Goal: Information Seeking & Learning: Find specific fact

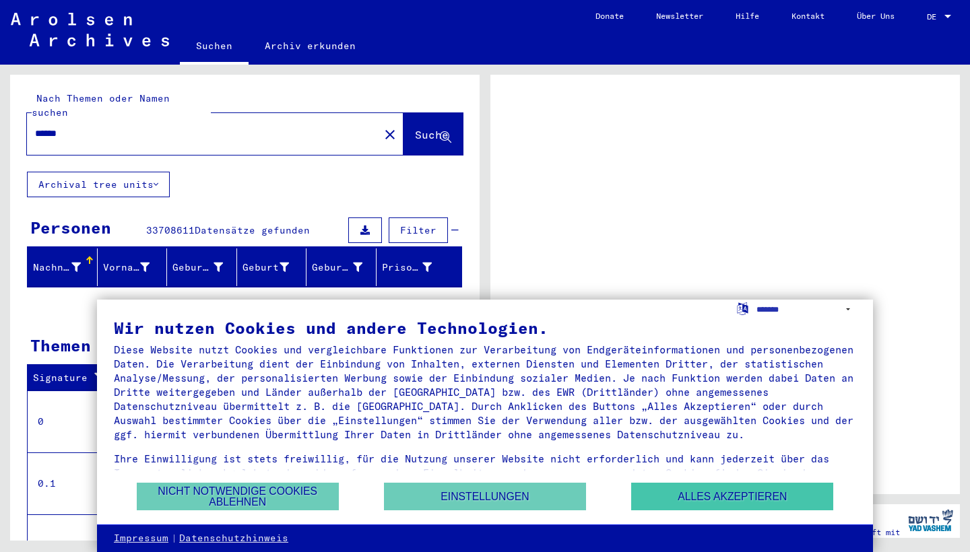
click at [684, 492] on button "Alles akzeptieren" at bounding box center [732, 497] width 202 height 28
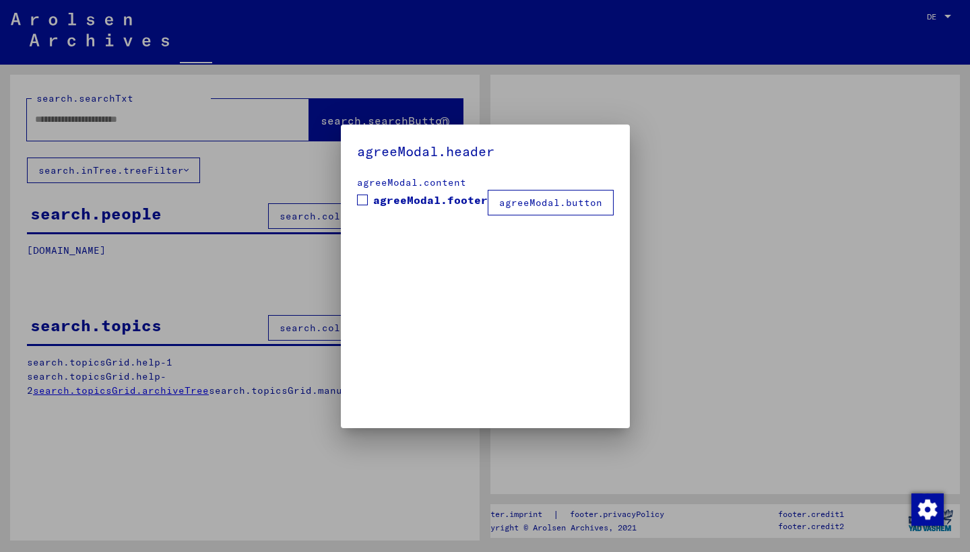
type input "******"
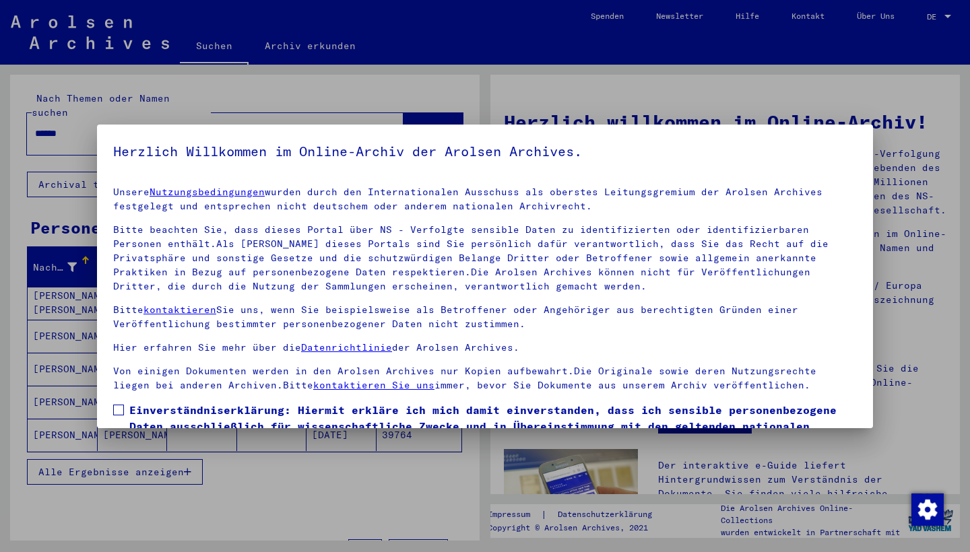
click at [566, 81] on div at bounding box center [485, 276] width 970 height 552
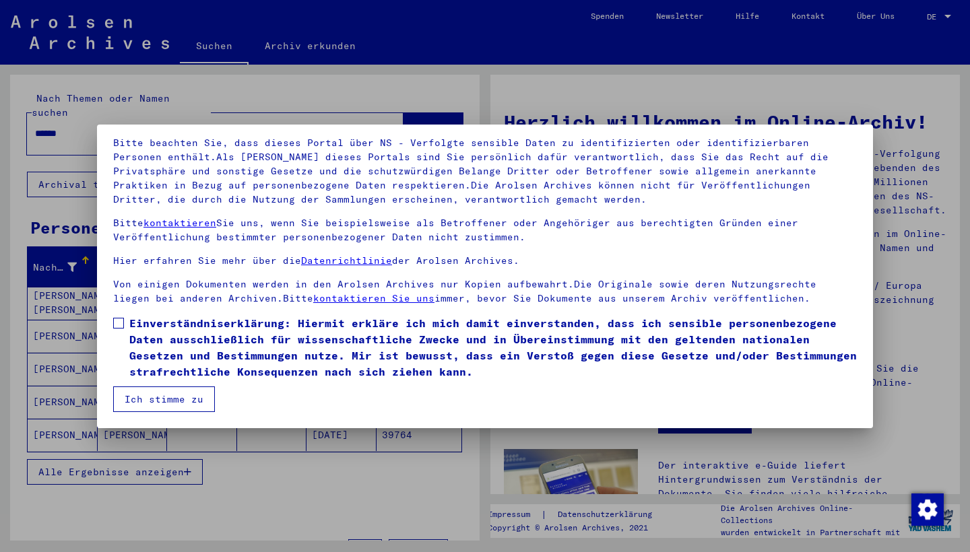
scroll to position [87, 0]
click at [117, 322] on span at bounding box center [118, 323] width 11 height 11
click at [160, 396] on button "Ich stimme zu" at bounding box center [164, 399] width 102 height 26
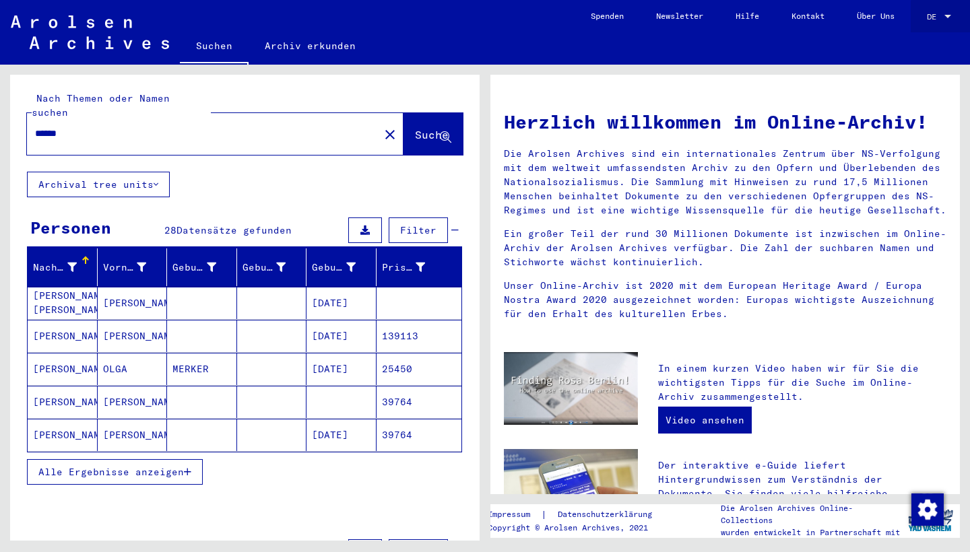
click at [947, 17] on div at bounding box center [947, 16] width 7 height 3
click at [924, 45] on span "Deutsch" at bounding box center [913, 47] width 33 height 10
click at [924, 45] on mat-toolbar "Suchen Archiv erkunden Detailfragen/-infos zu den Dokumenten? Stelle hier einen…" at bounding box center [485, 32] width 970 height 65
click at [938, 18] on div "DE" at bounding box center [934, 16] width 15 height 9
click at [929, 22] on span "English" at bounding box center [913, 23] width 33 height 10
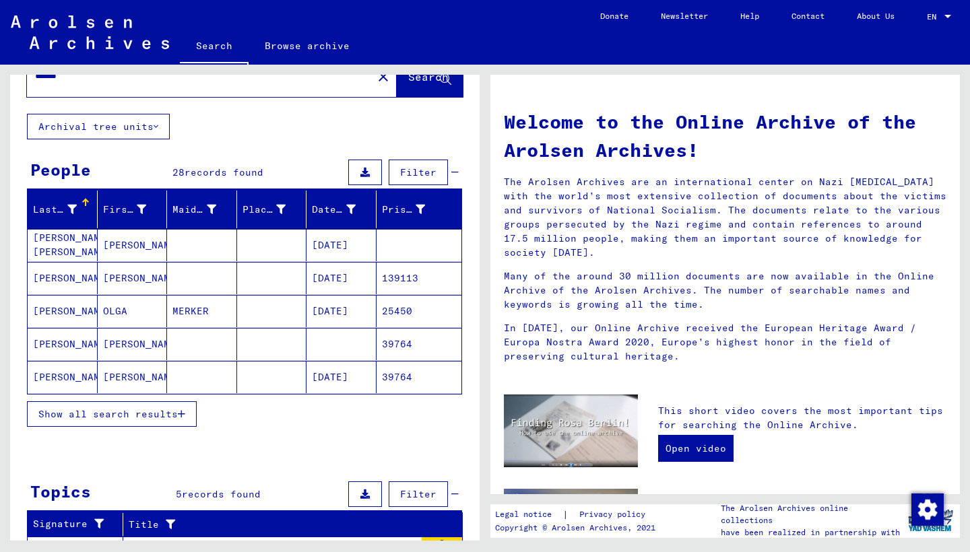
scroll to position [46, 0]
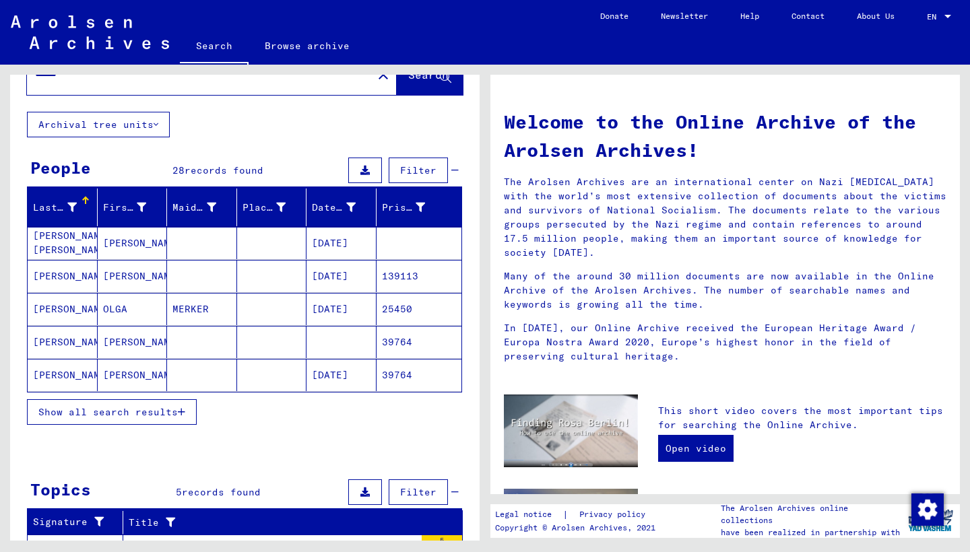
click at [181, 414] on icon "button" at bounding box center [181, 411] width 7 height 9
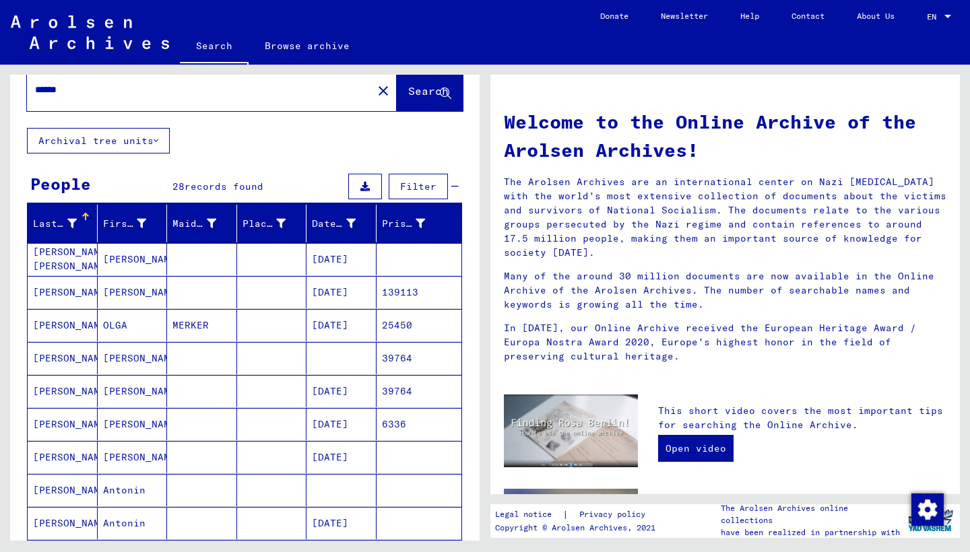
scroll to position [1, 0]
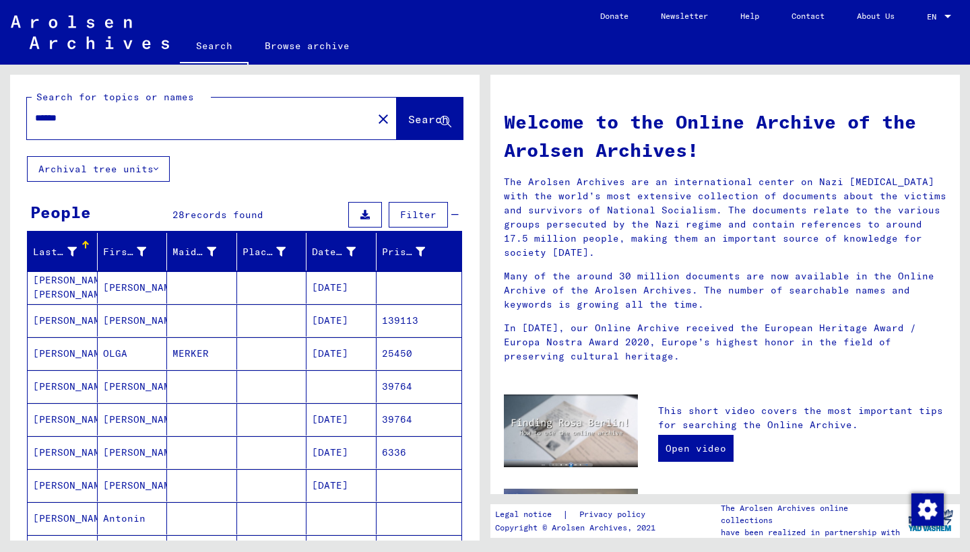
click at [52, 318] on mat-cell "[PERSON_NAME]" at bounding box center [63, 320] width 70 height 32
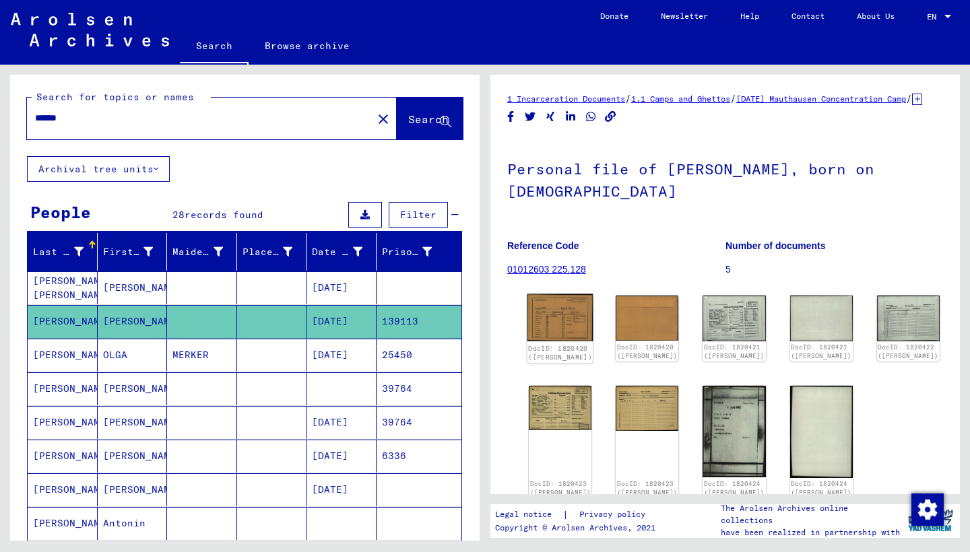
click at [549, 329] on img at bounding box center [560, 317] width 66 height 47
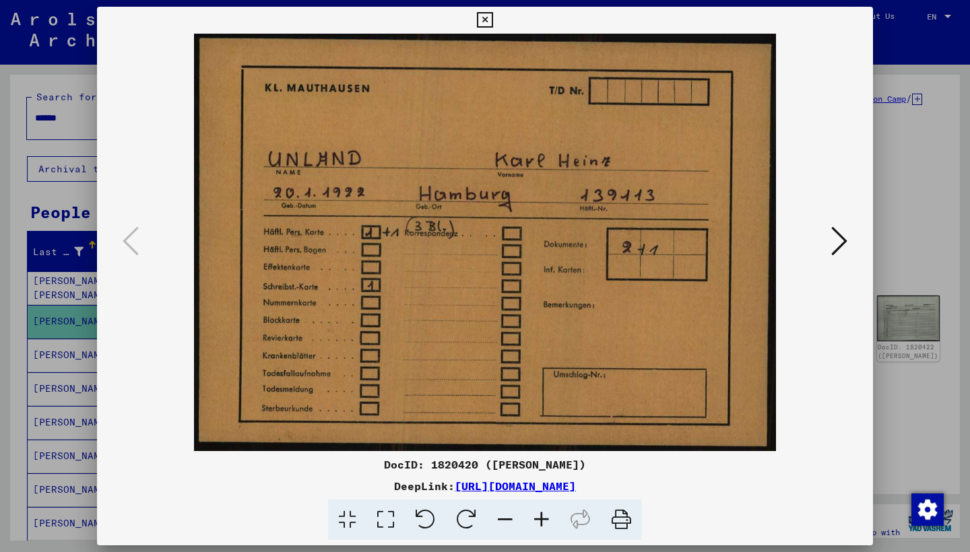
click at [844, 244] on icon at bounding box center [839, 241] width 16 height 32
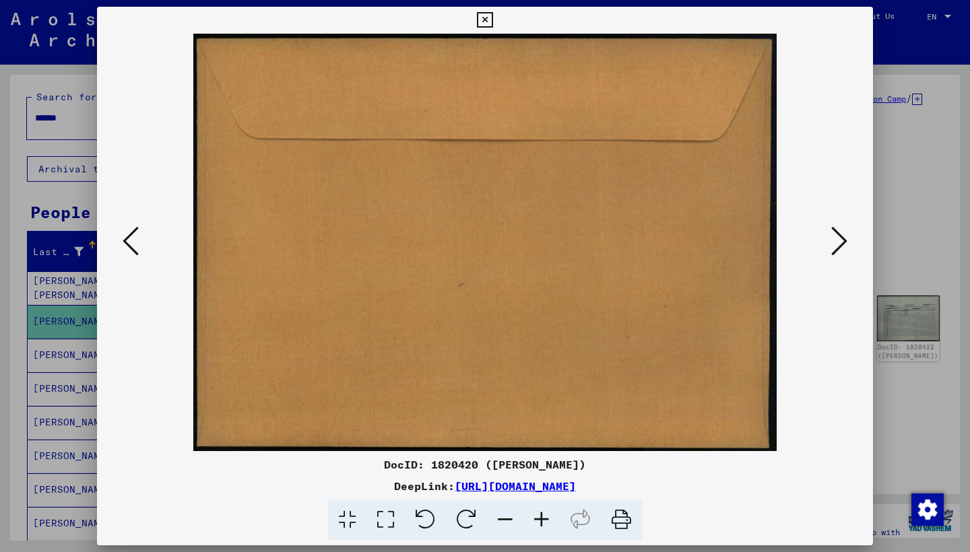
click at [844, 244] on icon at bounding box center [839, 241] width 16 height 32
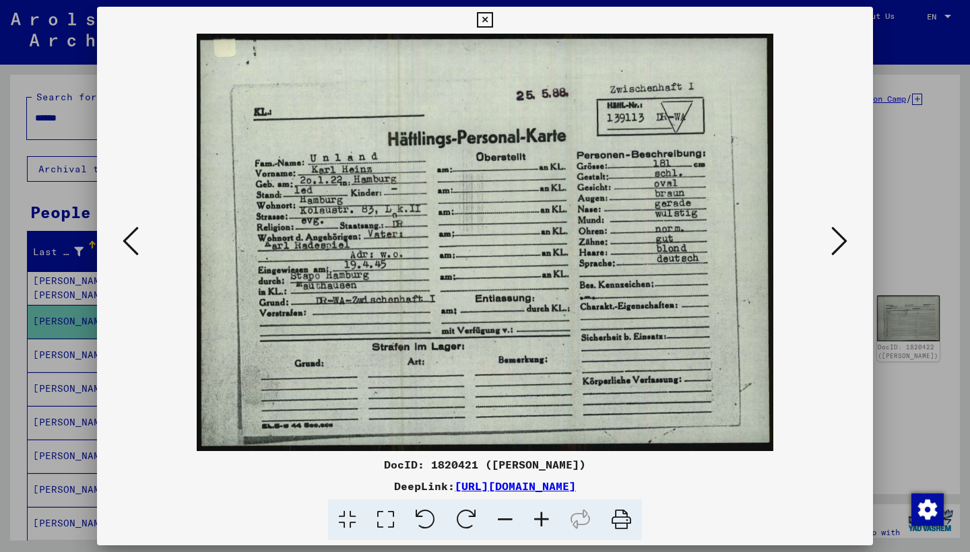
click at [844, 244] on icon at bounding box center [839, 241] width 16 height 32
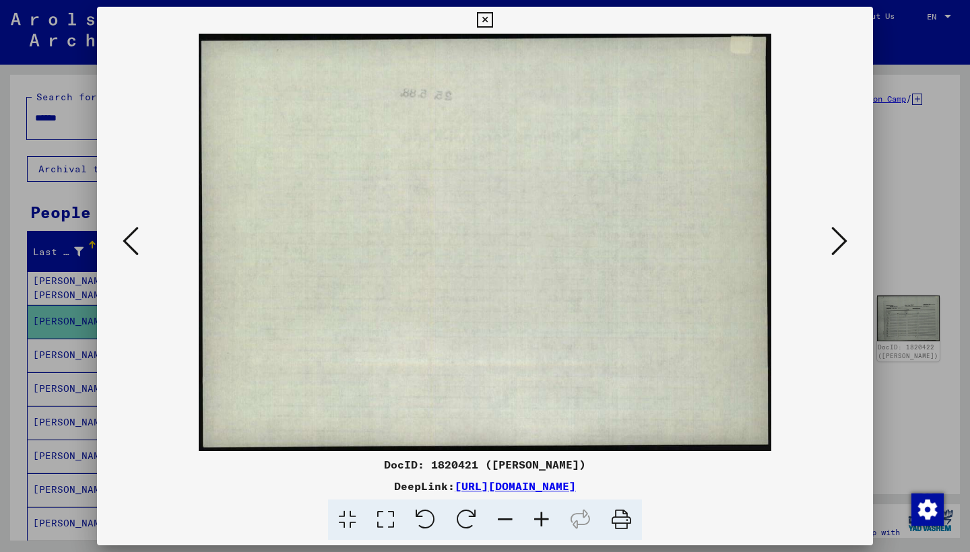
click at [844, 244] on icon at bounding box center [839, 241] width 16 height 32
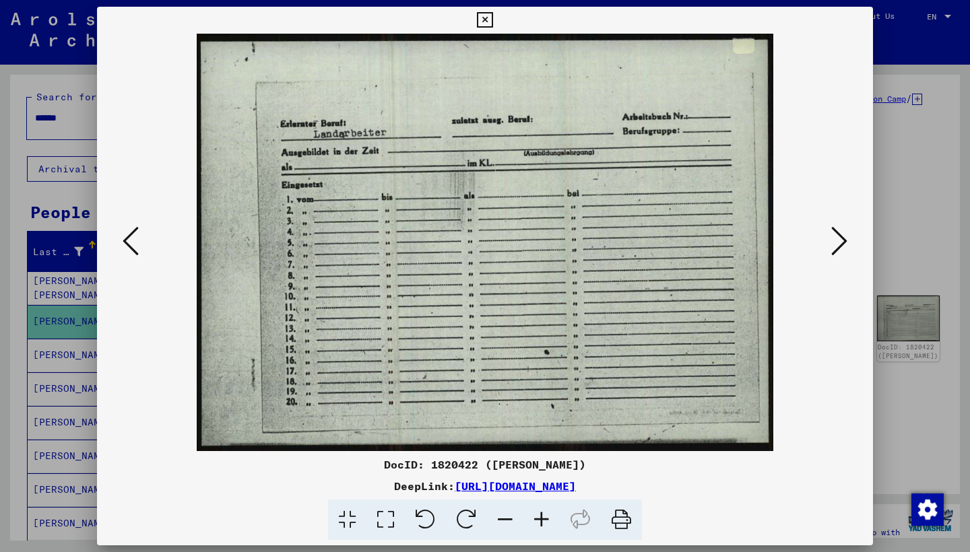
click at [844, 244] on icon at bounding box center [839, 241] width 16 height 32
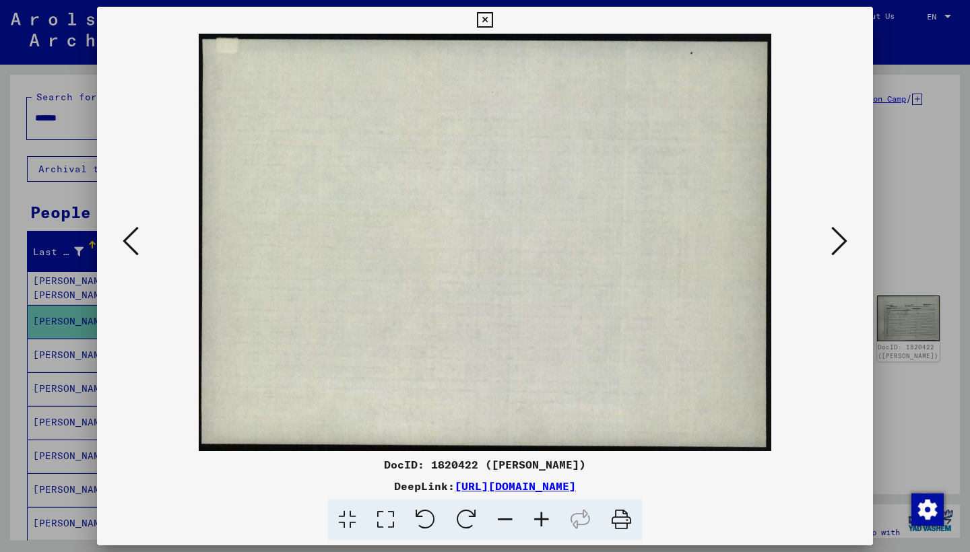
click at [844, 244] on icon at bounding box center [839, 241] width 16 height 32
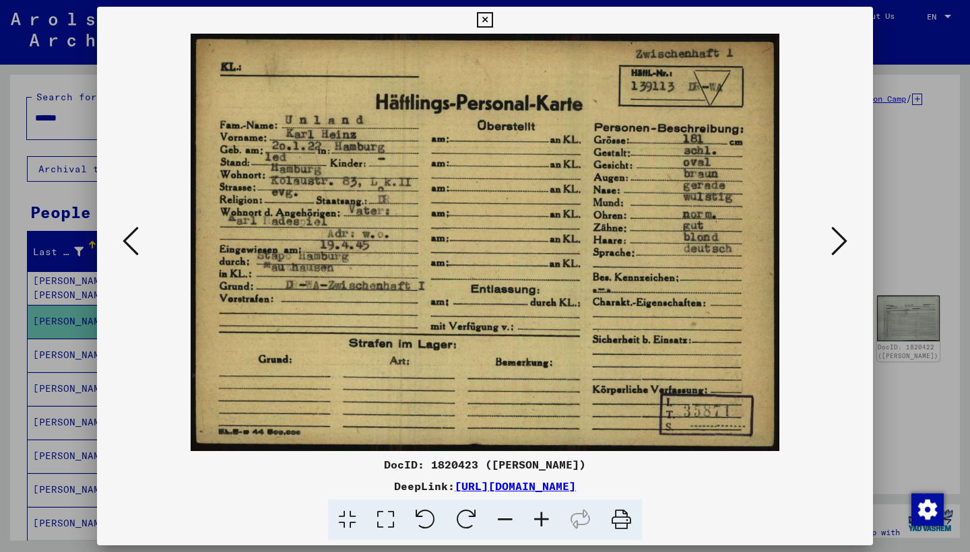
click at [840, 244] on icon at bounding box center [839, 241] width 16 height 32
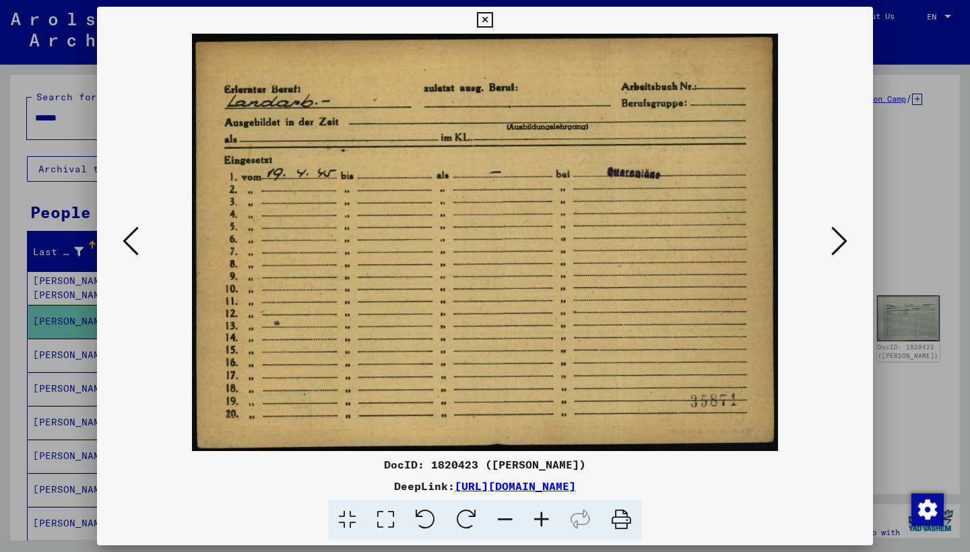
click at [840, 244] on icon at bounding box center [839, 241] width 16 height 32
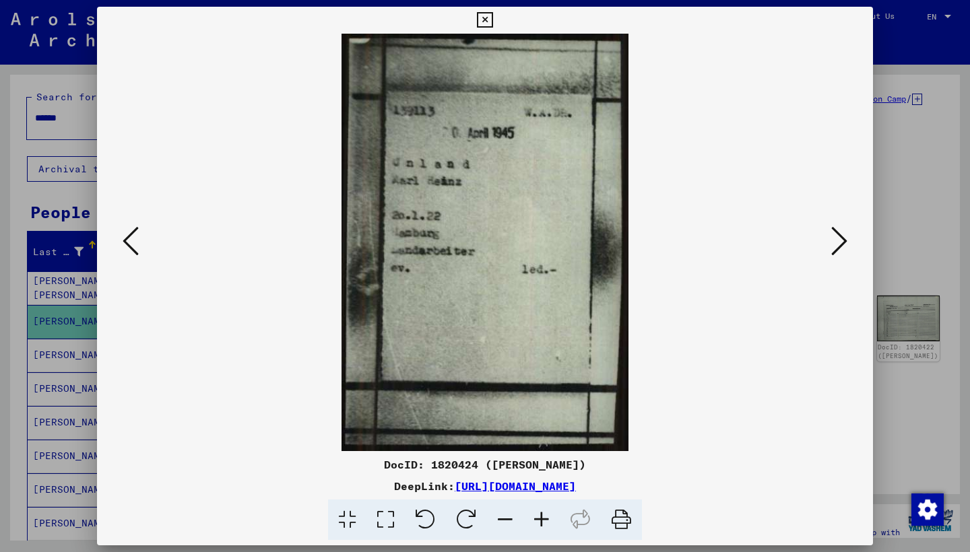
click at [840, 244] on icon at bounding box center [839, 241] width 16 height 32
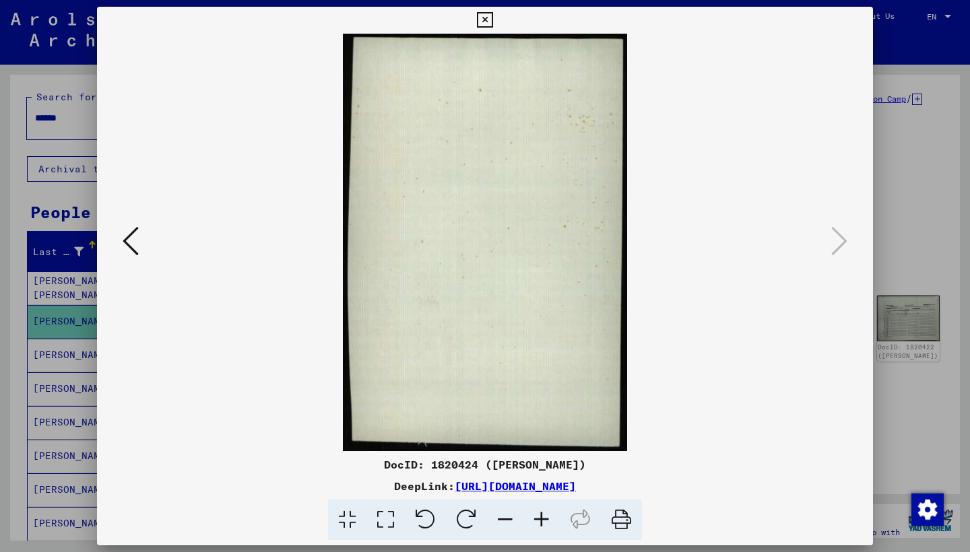
click at [492, 24] on icon at bounding box center [484, 20] width 15 height 16
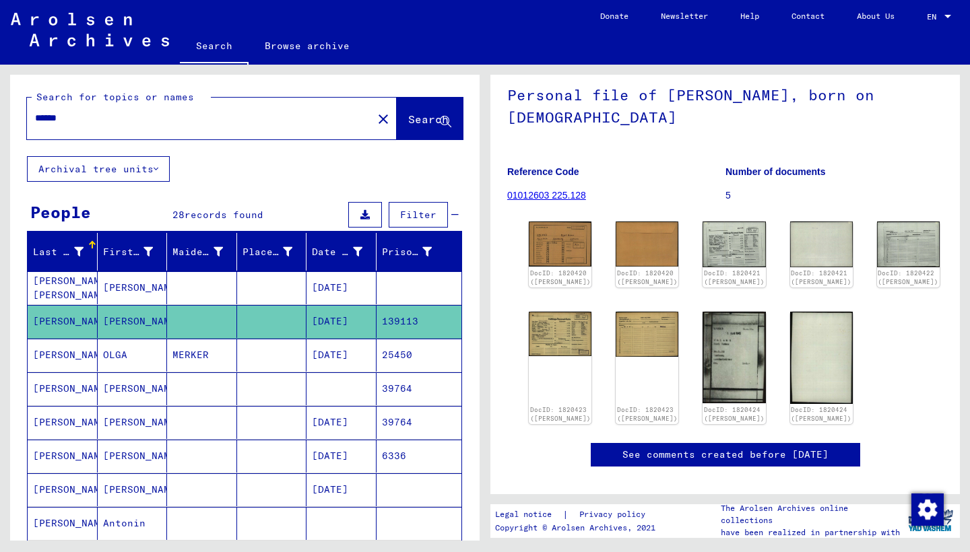
scroll to position [70, 0]
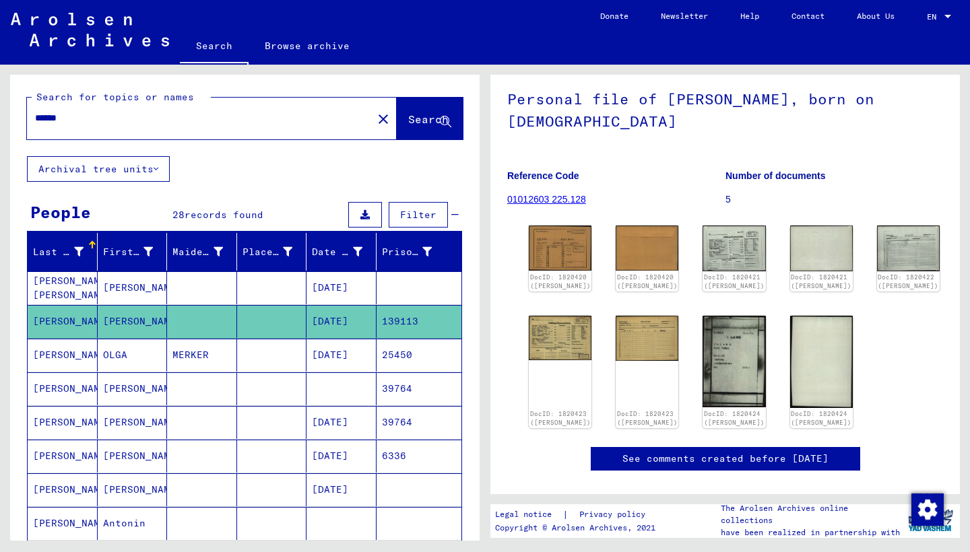
click at [401, 320] on mat-cell "139113" at bounding box center [419, 321] width 86 height 33
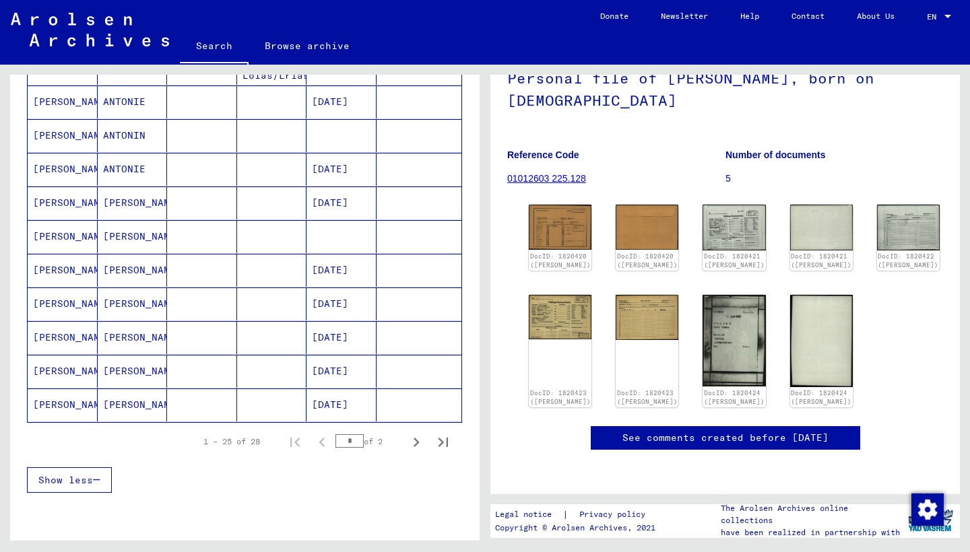
scroll to position [693, 0]
click at [93, 476] on span "Show less" at bounding box center [65, 479] width 55 height 12
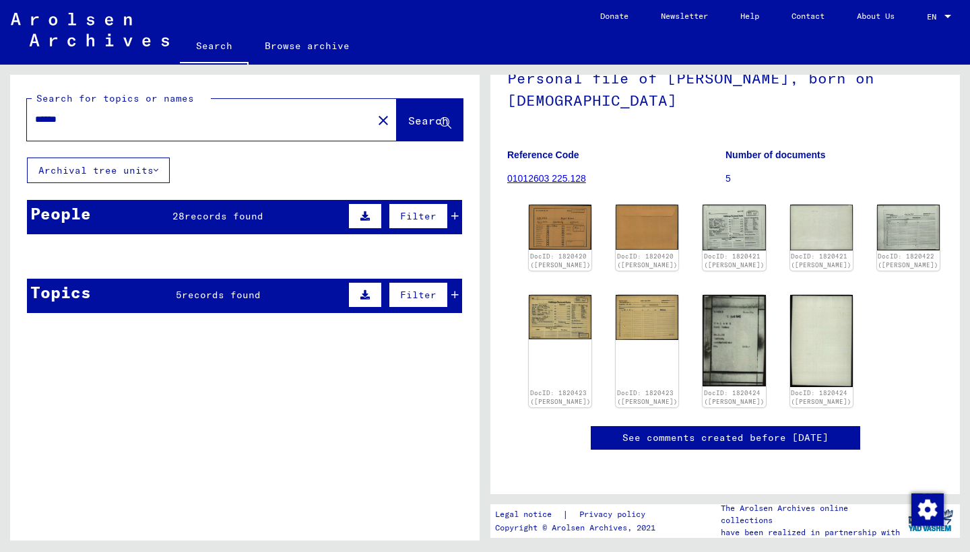
scroll to position [0, 0]
click at [455, 295] on mat-cell at bounding box center [419, 289] width 86 height 33
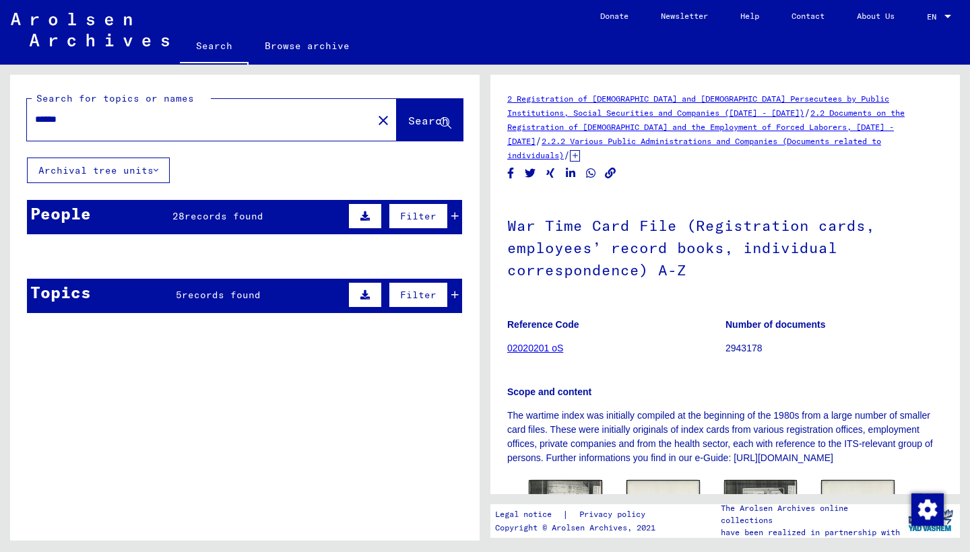
click at [364, 300] on button at bounding box center [365, 295] width 34 height 26
click at [169, 211] on div "People 28 records found Filter" at bounding box center [244, 217] width 435 height 34
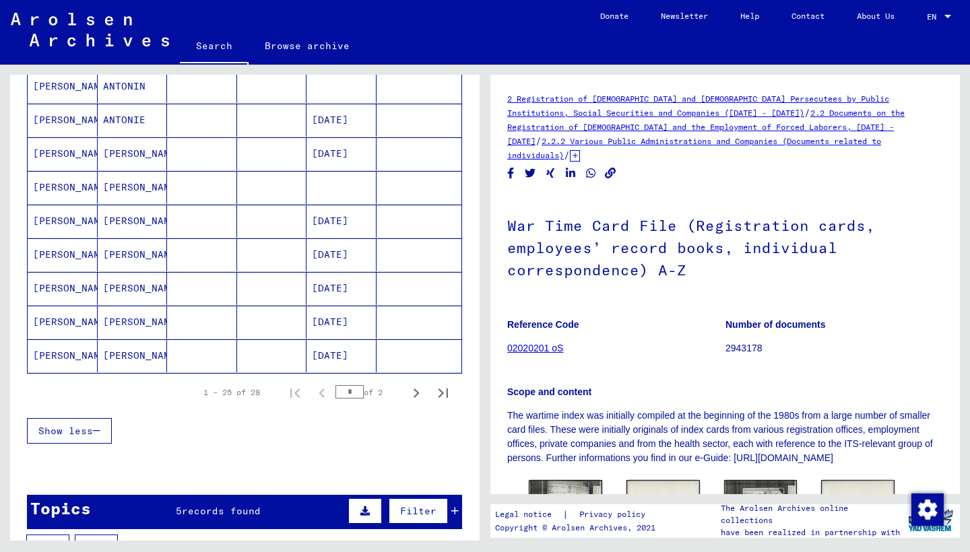
scroll to position [748, 0]
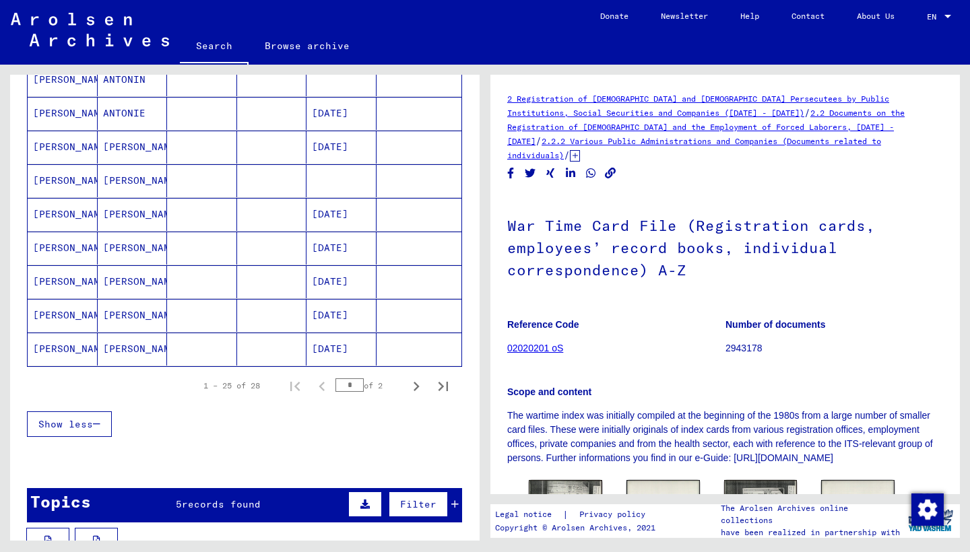
click at [193, 503] on span "records found" at bounding box center [221, 504] width 79 height 12
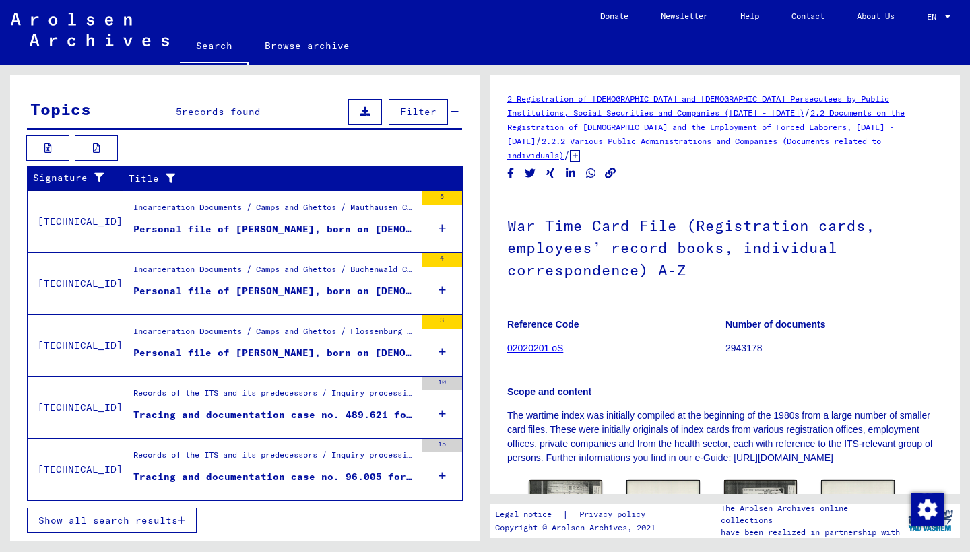
scroll to position [1141, 0]
click at [267, 231] on div "Personal file of [PERSON_NAME], born on [DEMOGRAPHIC_DATA]" at bounding box center [273, 229] width 281 height 14
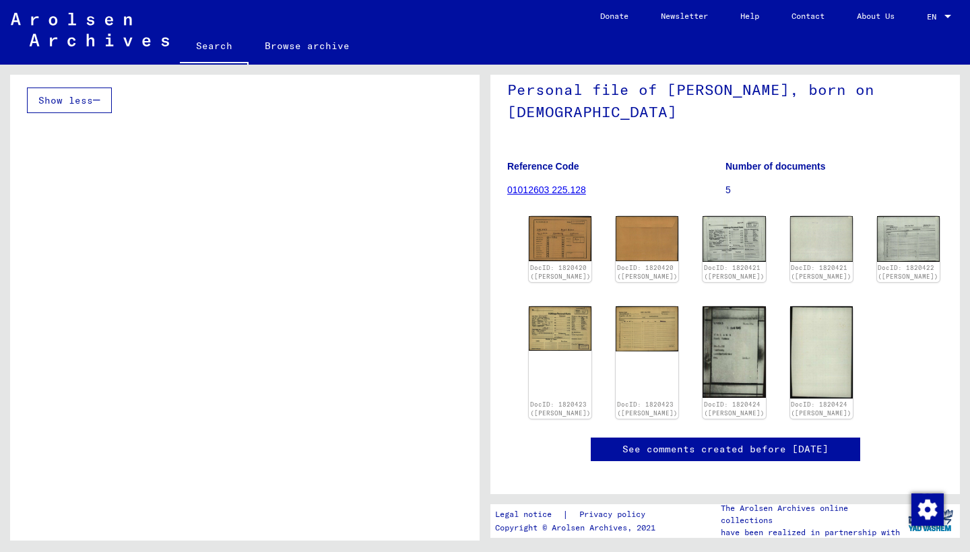
scroll to position [75, 0]
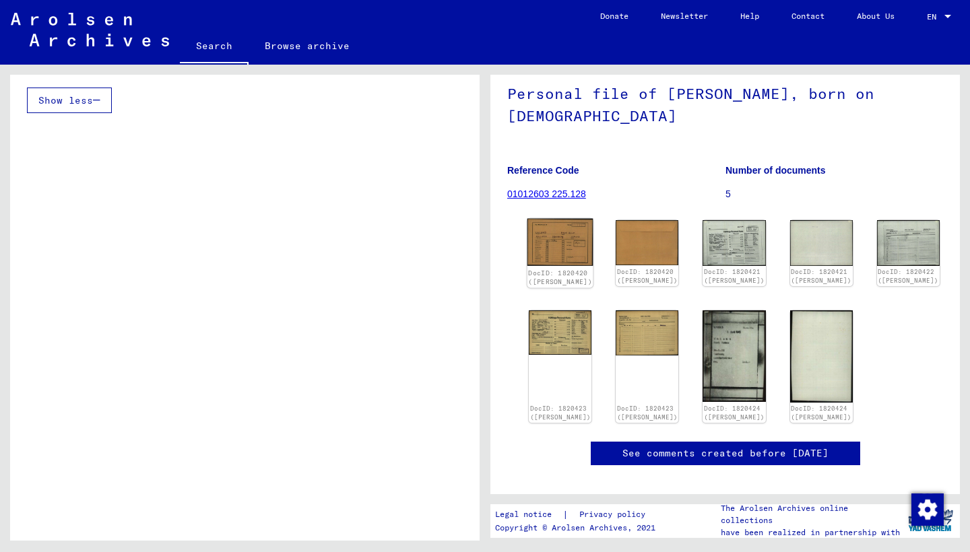
click at [558, 286] on div "DocID: 1820420 ([PERSON_NAME])" at bounding box center [560, 277] width 64 height 19
click at [549, 264] on img at bounding box center [560, 242] width 66 height 47
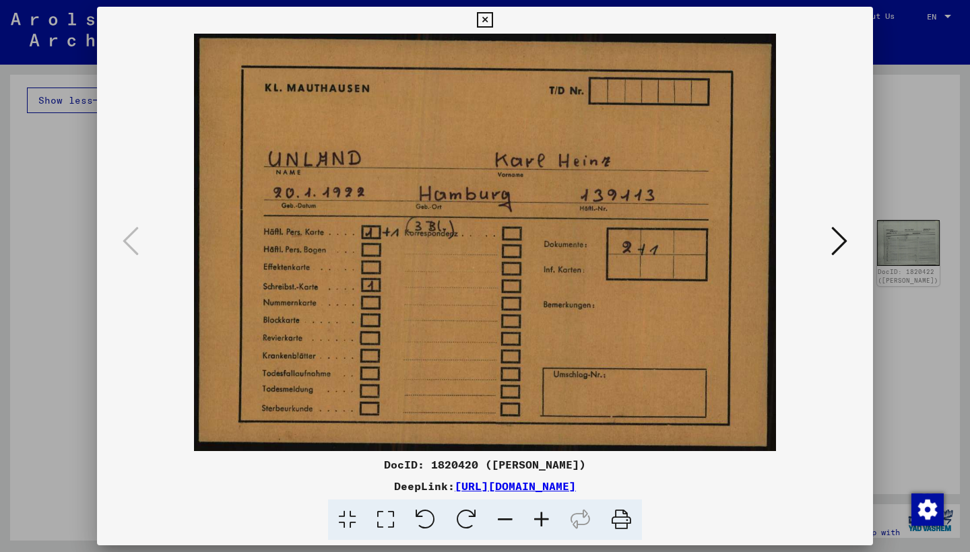
click at [492, 20] on icon at bounding box center [484, 20] width 15 height 16
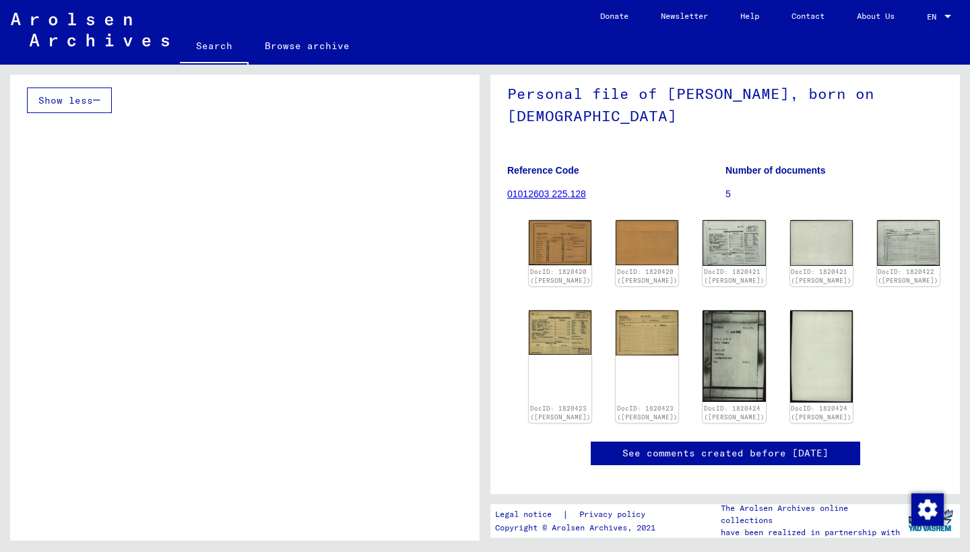
scroll to position [0, 0]
click at [558, 249] on img at bounding box center [560, 242] width 66 height 47
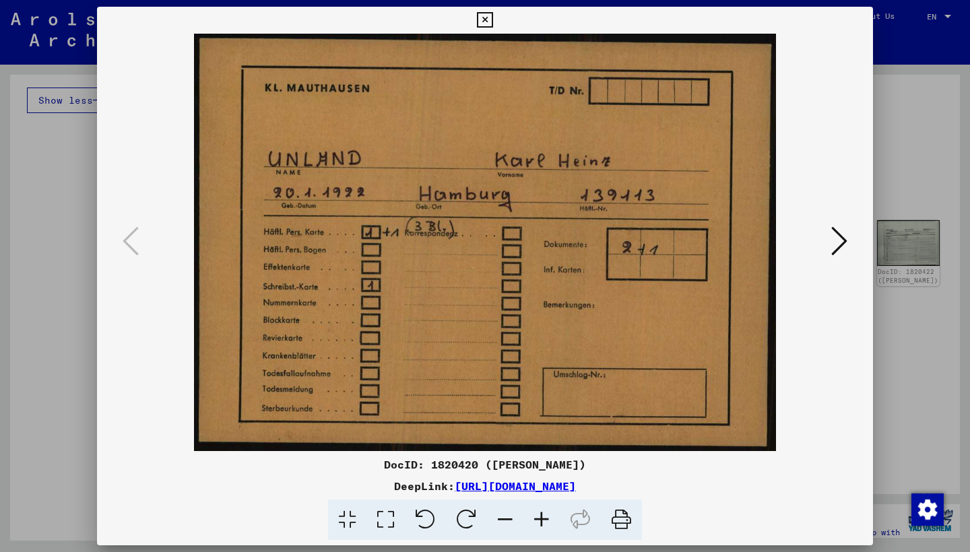
click at [842, 236] on icon at bounding box center [839, 241] width 16 height 32
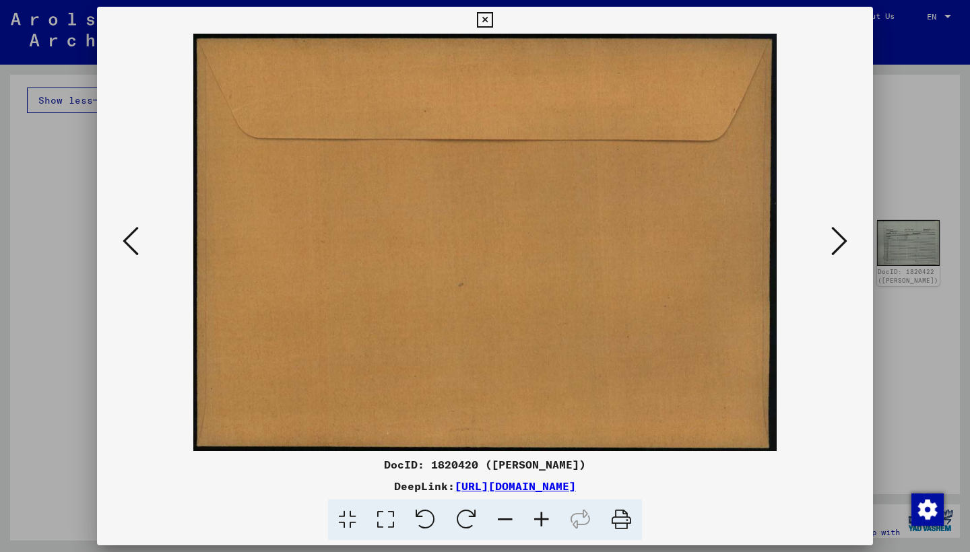
click at [842, 236] on icon at bounding box center [839, 241] width 16 height 32
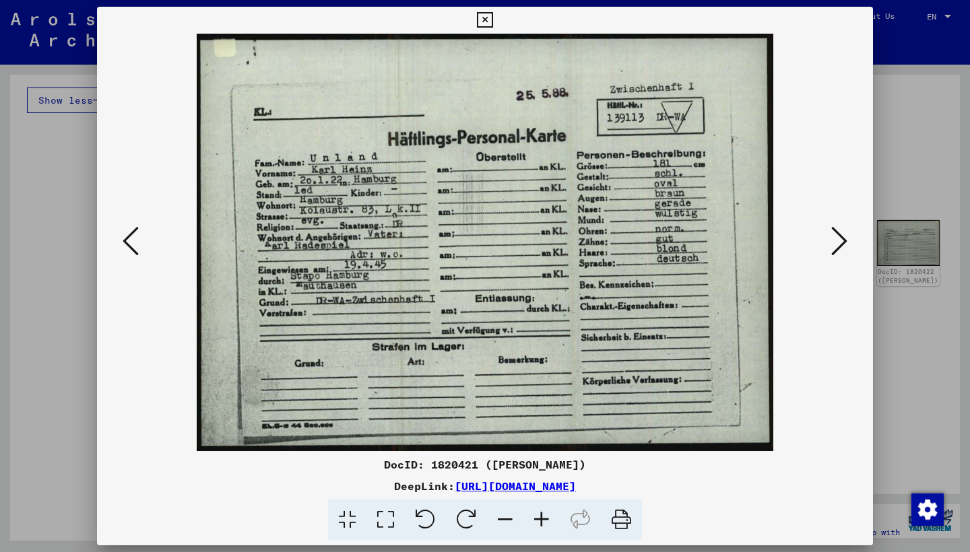
click at [843, 240] on icon at bounding box center [839, 241] width 16 height 32
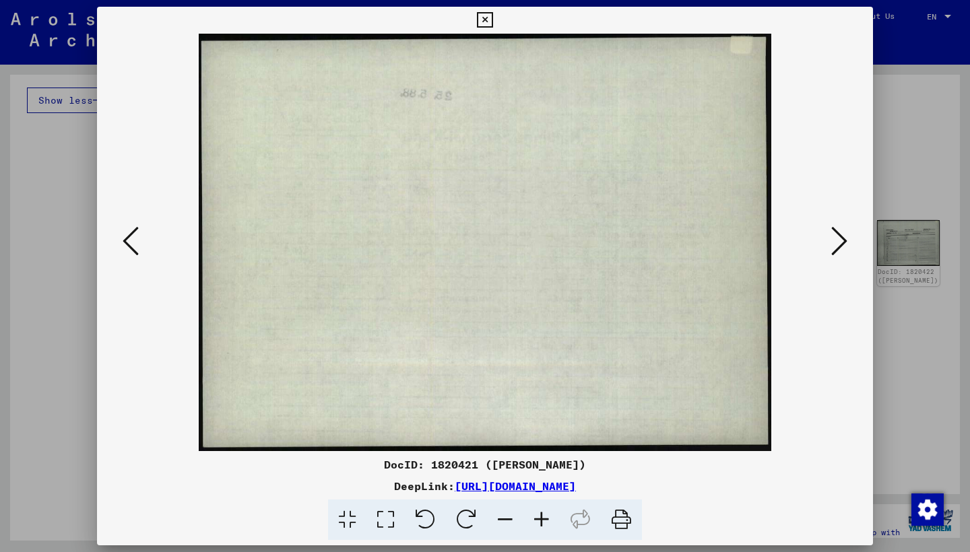
click at [843, 240] on icon at bounding box center [839, 241] width 16 height 32
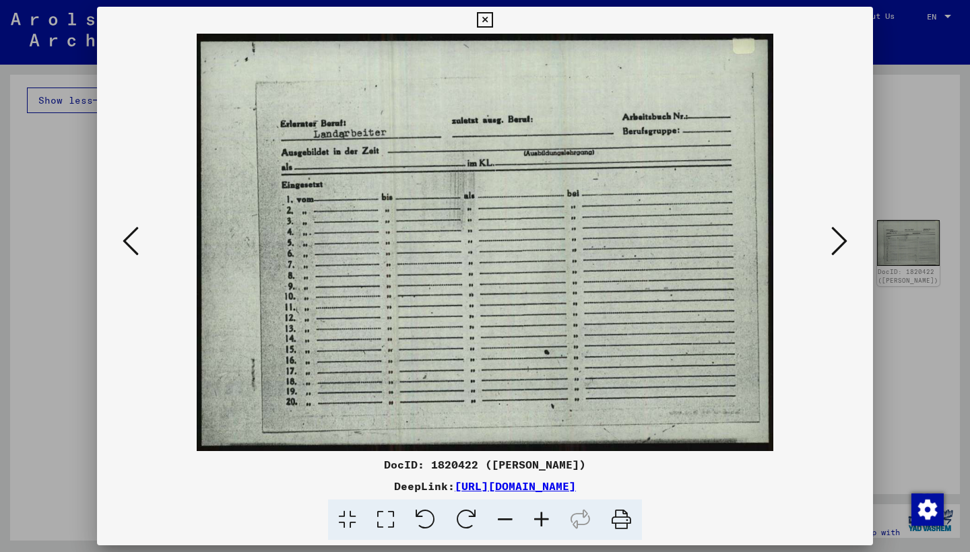
click at [843, 240] on icon at bounding box center [839, 241] width 16 height 32
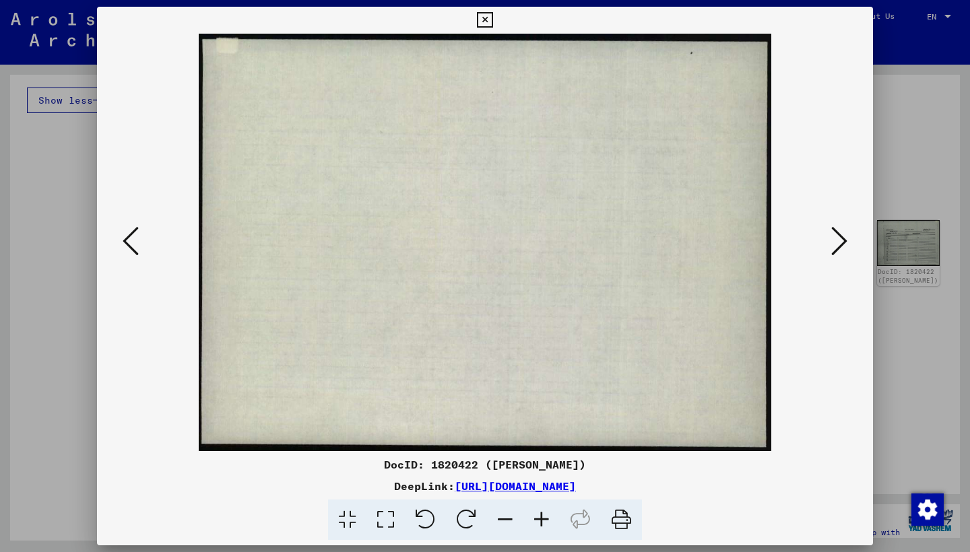
click at [843, 240] on icon at bounding box center [839, 241] width 16 height 32
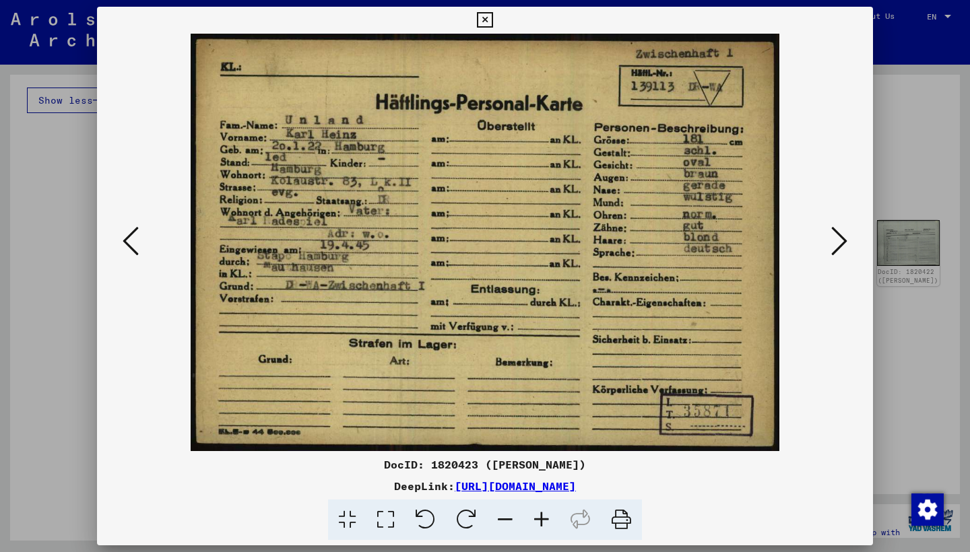
click at [843, 240] on icon at bounding box center [839, 241] width 16 height 32
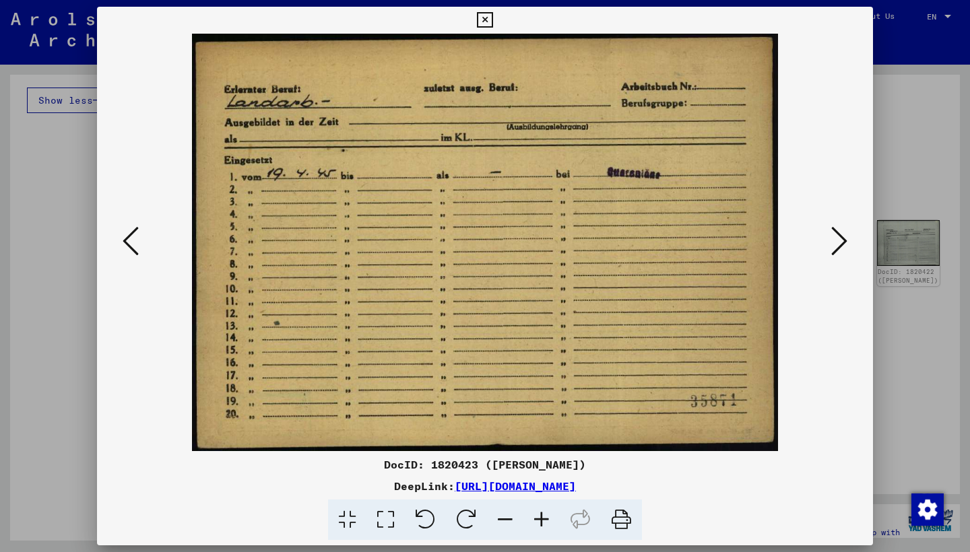
click at [843, 240] on icon at bounding box center [839, 241] width 16 height 32
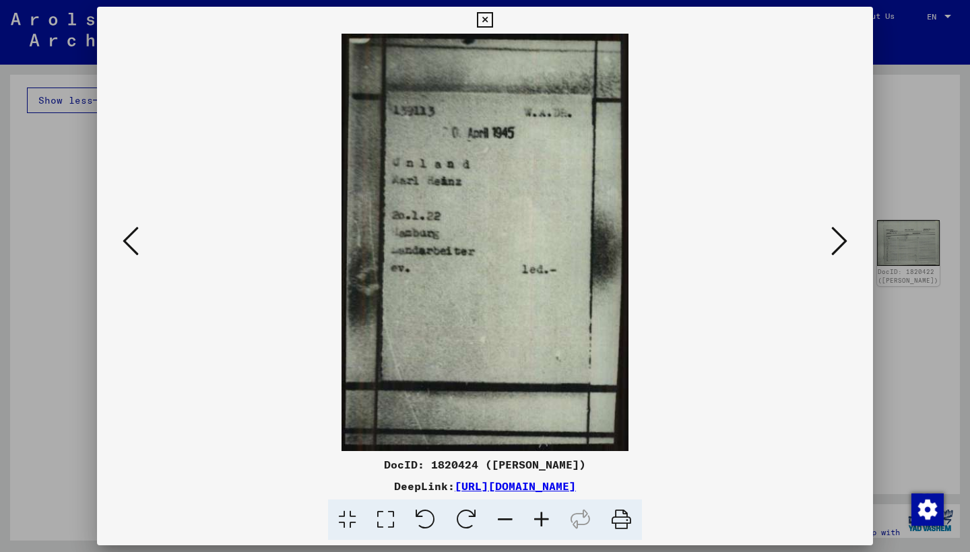
click at [127, 244] on icon at bounding box center [131, 241] width 16 height 32
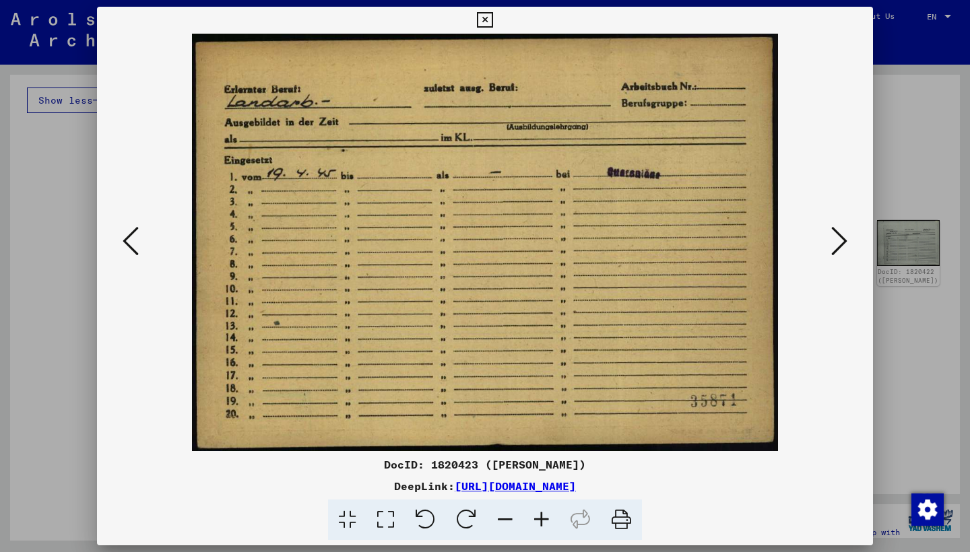
click at [843, 236] on icon at bounding box center [839, 241] width 16 height 32
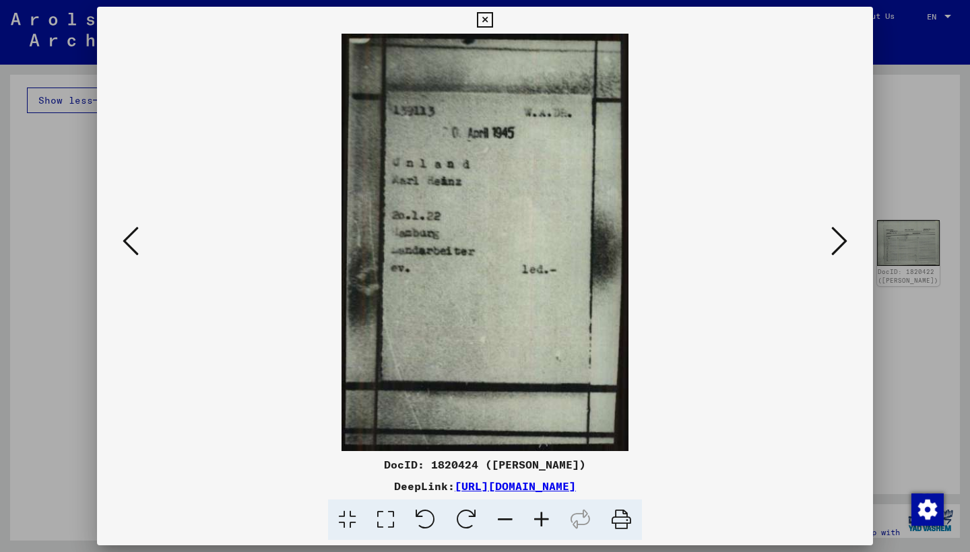
click at [843, 236] on icon at bounding box center [839, 241] width 16 height 32
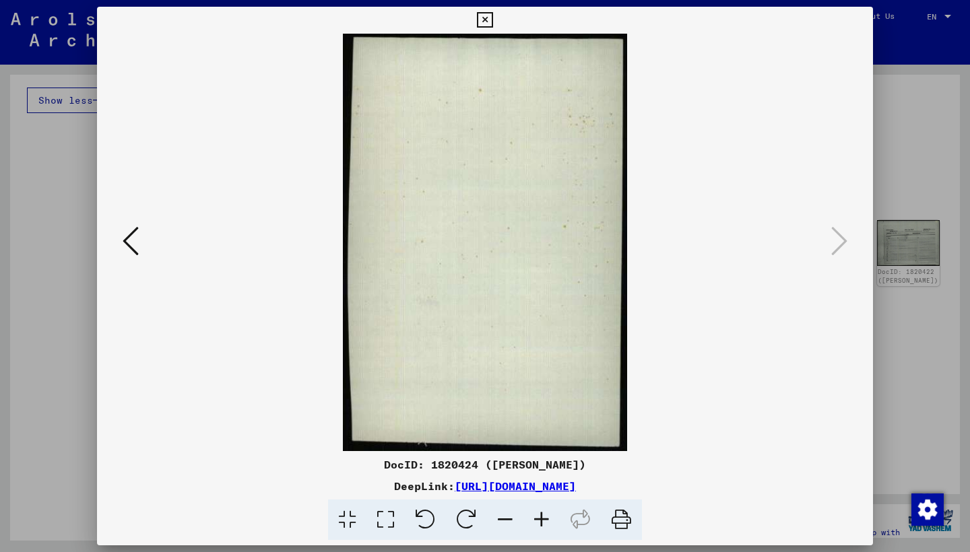
click at [492, 21] on icon at bounding box center [484, 20] width 15 height 16
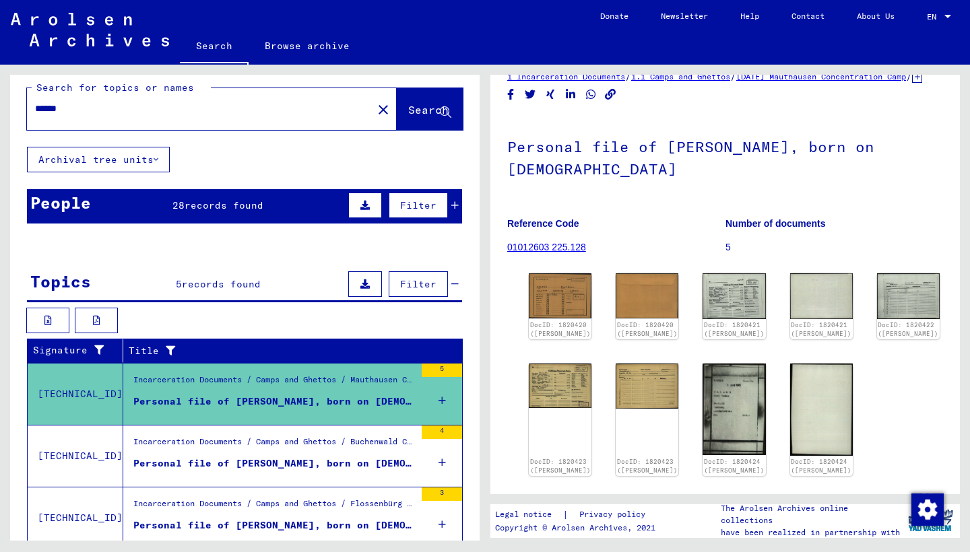
scroll to position [11, 0]
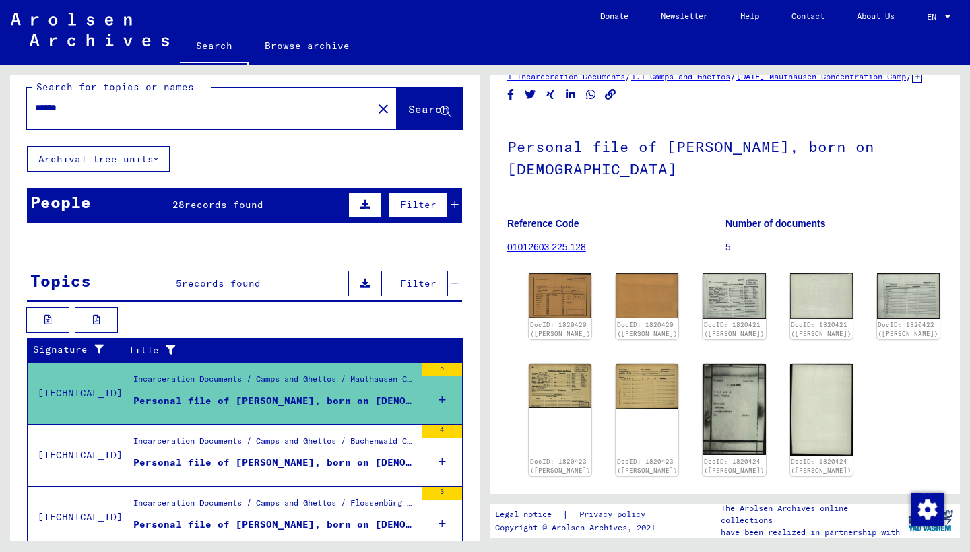
click at [263, 198] on div "28 records found" at bounding box center [217, 205] width 91 height 14
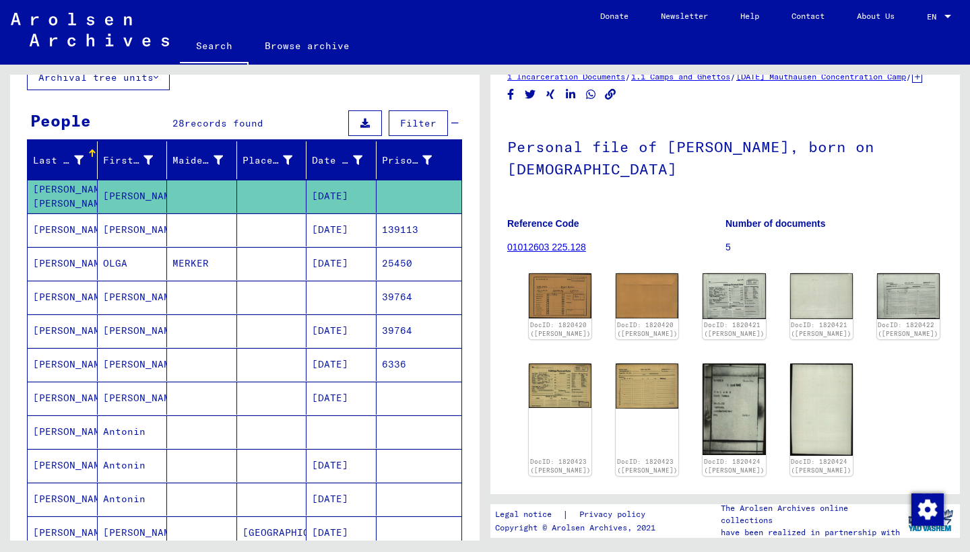
scroll to position [104, 0]
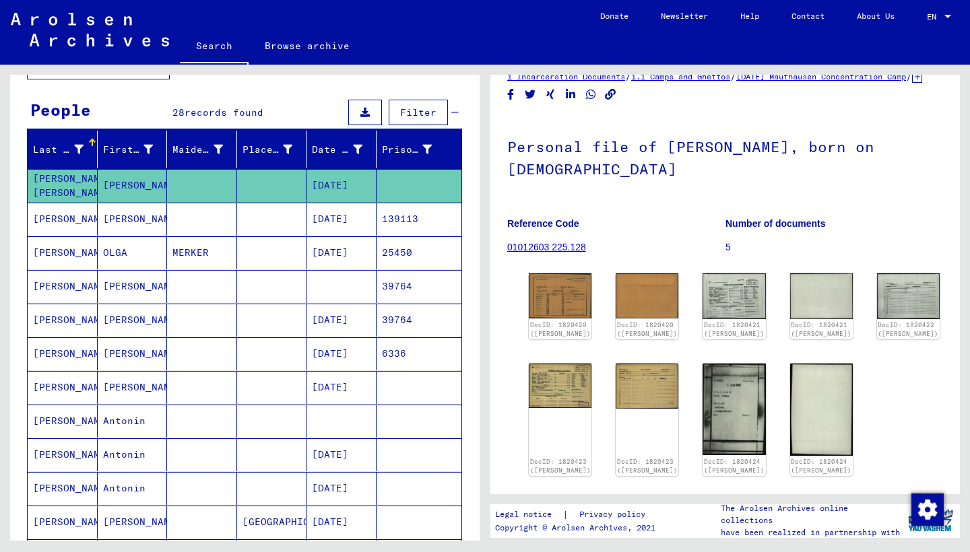
click at [57, 217] on mat-cell "[PERSON_NAME]" at bounding box center [63, 219] width 70 height 33
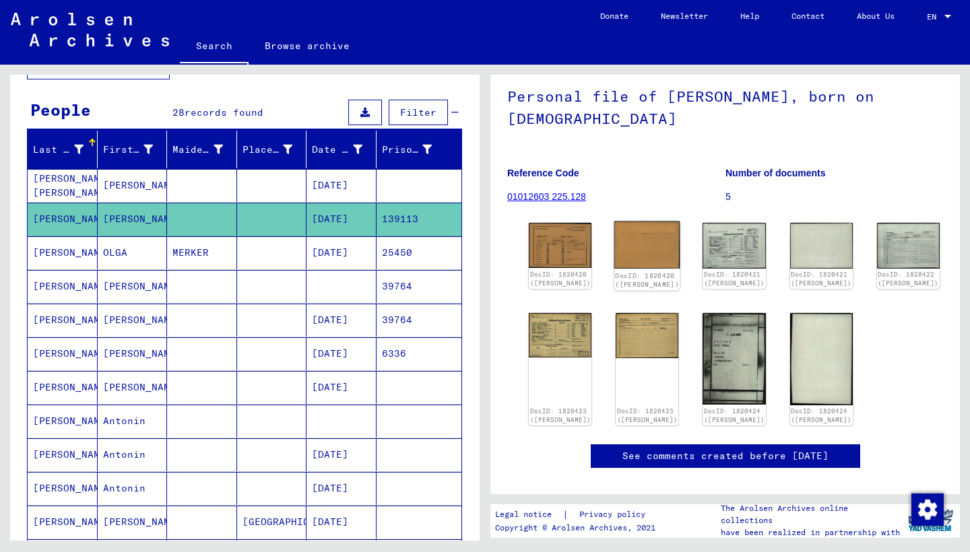
scroll to position [75, 0]
